Goal: Check status: Check status

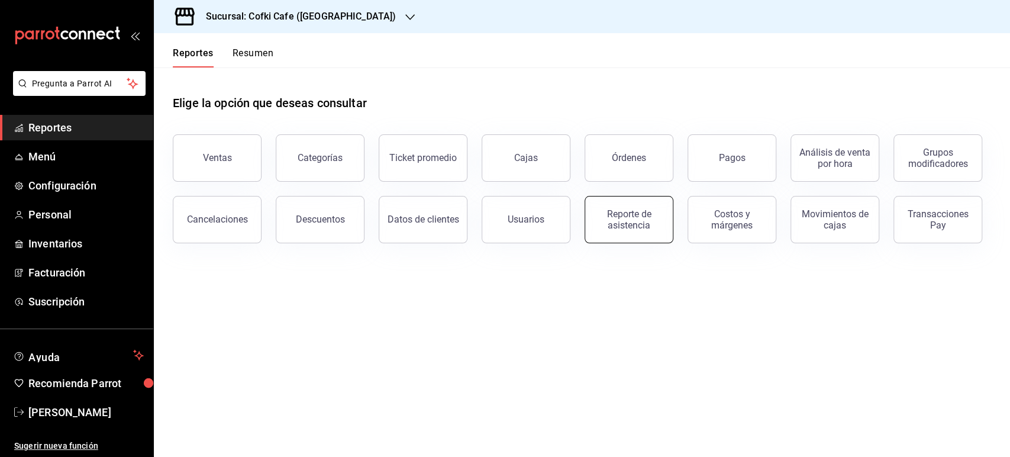
click at [626, 217] on div "Reporte de asistencia" at bounding box center [628, 219] width 73 height 22
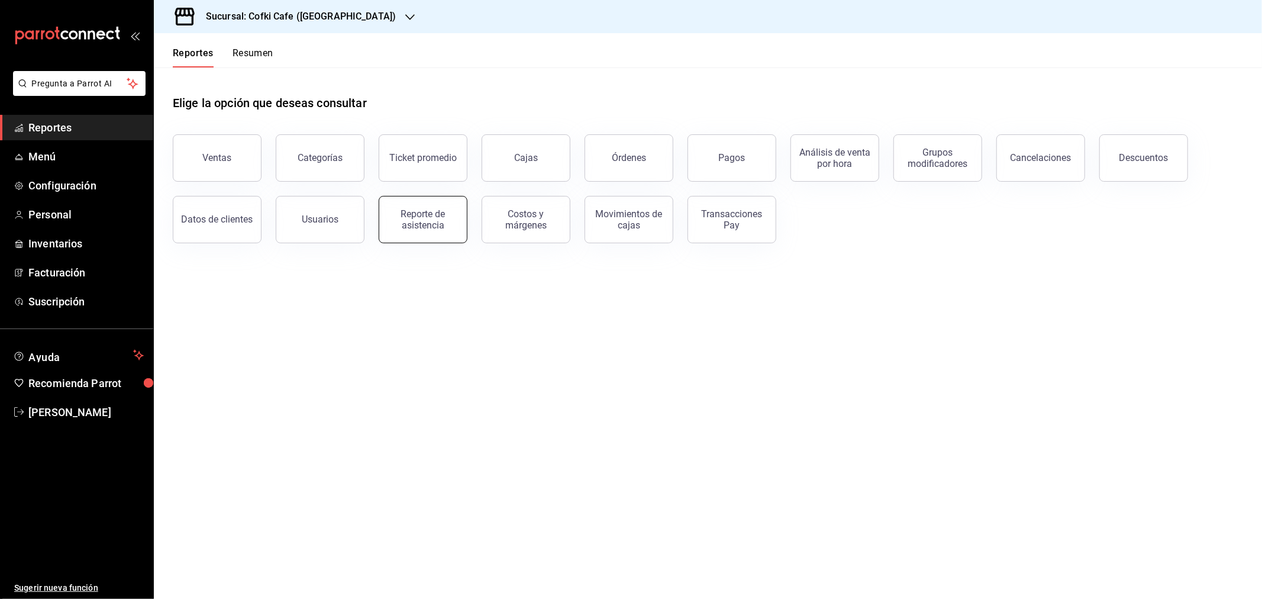
click at [424, 227] on div "Reporte de asistencia" at bounding box center [422, 219] width 73 height 22
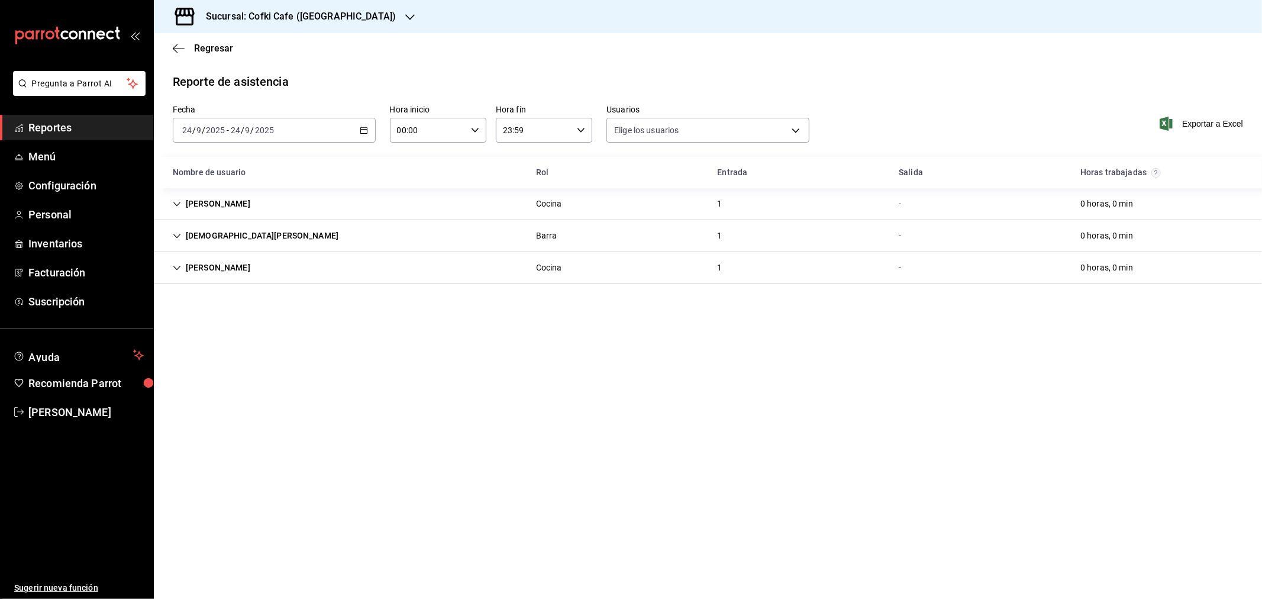
type input "1bc2234b-c368-4368-a54e-74eea6da12dd,f12cc0c2-6705-4469-b8e1-8791e53b7ea4,99d25…"
